Goal: Task Accomplishment & Management: Manage account settings

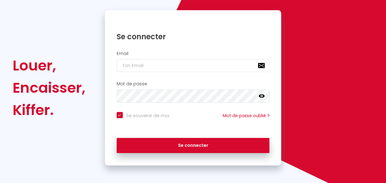
scroll to position [56, 0]
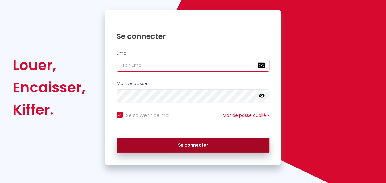
type input "[EMAIL_ADDRESS][DOMAIN_NAME]"
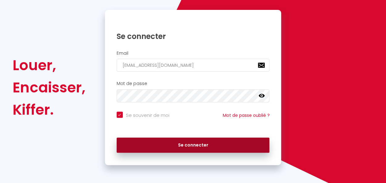
click at [182, 147] on button "Se connecter" at bounding box center [193, 144] width 153 height 15
checkbox input "true"
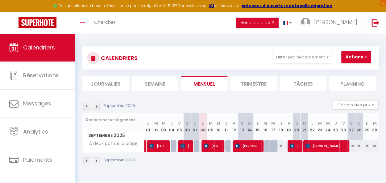
scroll to position [0, 0]
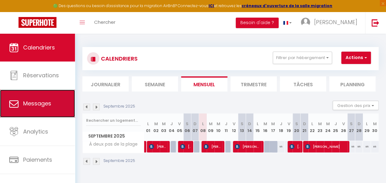
click at [33, 112] on link "Messages" at bounding box center [37, 103] width 75 height 28
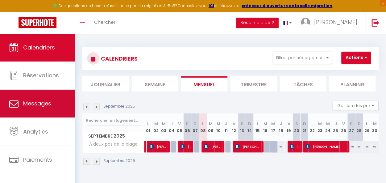
select select "message"
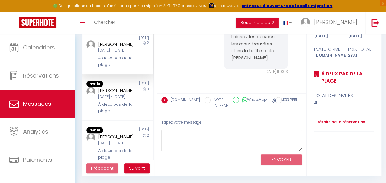
click at [214, 5] on strong "ICI" at bounding box center [211, 5] width 6 height 5
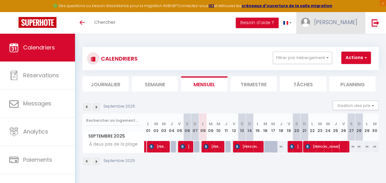
click at [342, 19] on span "[PERSON_NAME]" at bounding box center [335, 22] width 43 height 8
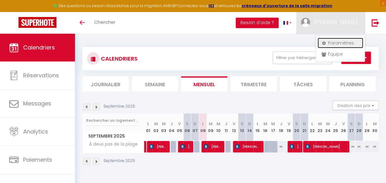
click at [332, 43] on link "Paramètres" at bounding box center [340, 43] width 46 height 10
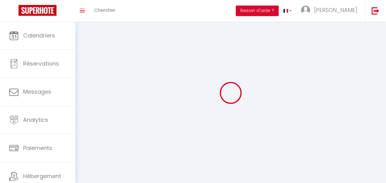
select select "fr"
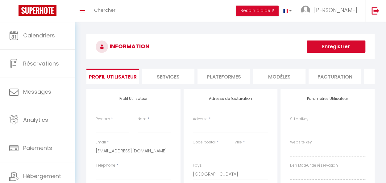
type input "[PERSON_NAME]"
type input "Valdeavero"
type input "0633643886"
type input "10 rue de Latchague"
type input "64600"
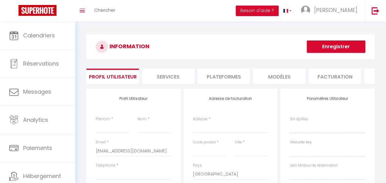
type input "ANGLET"
select select "28"
type input "NujJLW4gQFXq8JizG3ZbUtZOu"
type input "rILJxHWdi8gg75aLThR3O74eK"
type input "https://app.superhote.com/#/get-available-rentals/rILJxHWdi8gg75aLThR3O74eK"
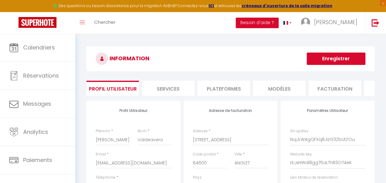
scroll to position [0, 12]
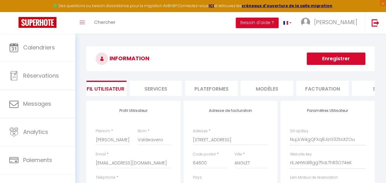
click at [325, 88] on li "Facturation" at bounding box center [322, 87] width 52 height 15
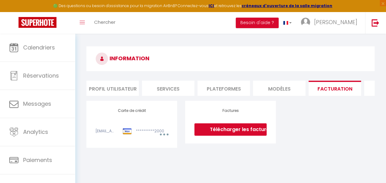
click at [108, 93] on li "Profil Utilisateur" at bounding box center [112, 87] width 52 height 15
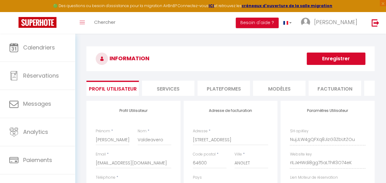
click at [278, 29] on li "Besoin d'aide ?" at bounding box center [257, 23] width 43 height 22
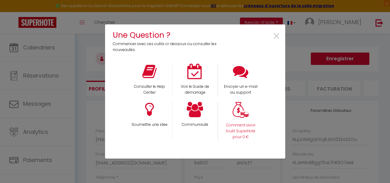
click at [229, 109] on div "Comment avoir l'outil SuperHote pour 0 €" at bounding box center [241, 120] width 46 height 38
click at [241, 113] on img at bounding box center [241, 109] width 16 height 16
click at [278, 34] on span "×" at bounding box center [277, 36] width 8 height 19
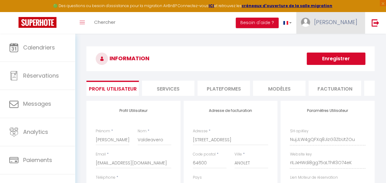
click at [348, 21] on span "[PERSON_NAME]" at bounding box center [335, 22] width 43 height 8
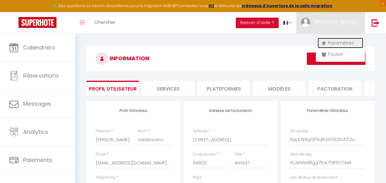
click at [329, 47] on link "Paramètres" at bounding box center [340, 43] width 46 height 10
click at [331, 44] on link "Paramètres" at bounding box center [340, 43] width 46 height 10
click at [213, 87] on li "Plateformes" at bounding box center [223, 87] width 52 height 15
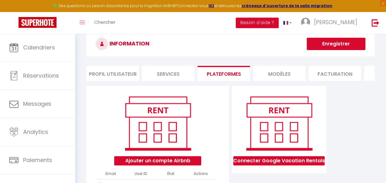
scroll to position [66, 0]
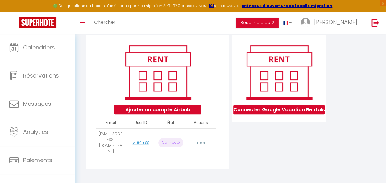
click at [202, 140] on button "button" at bounding box center [201, 143] width 16 height 12
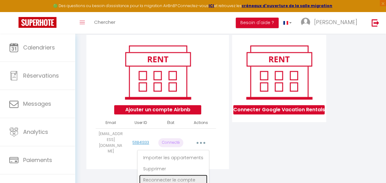
click at [163, 178] on link "Reconnecter le compte" at bounding box center [173, 179] width 68 height 10
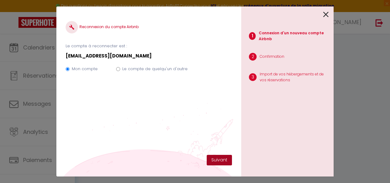
click at [214, 159] on button "Suivant" at bounding box center [219, 160] width 25 height 10
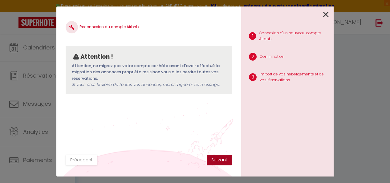
click at [221, 156] on button "Suivant" at bounding box center [219, 160] width 25 height 10
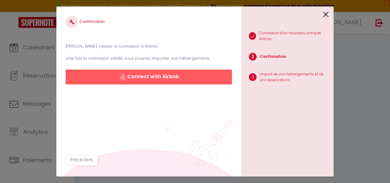
click at [322, 16] on div at bounding box center [285, 13] width 88 height 14
click at [328, 12] on icon at bounding box center [327, 14] width 6 height 9
